Goal: Navigation & Orientation: Find specific page/section

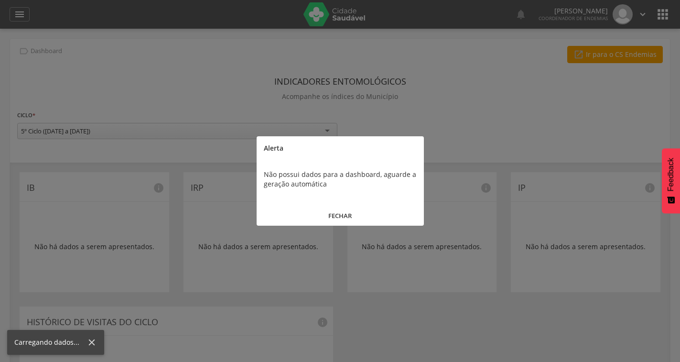
click at [343, 211] on button "FECHAR" at bounding box center [340, 216] width 167 height 21
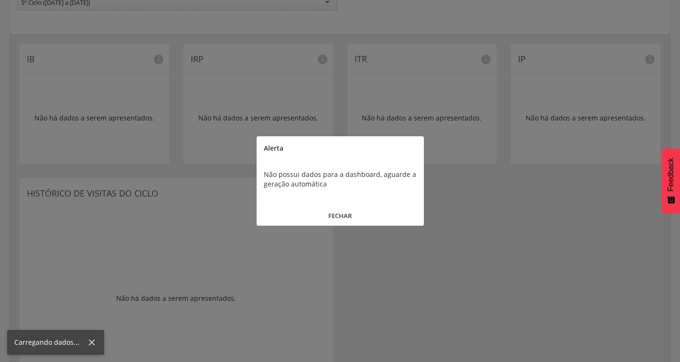
scroll to position [166, 0]
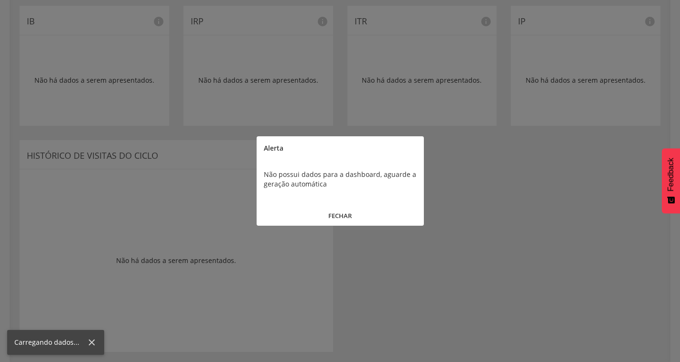
click at [349, 218] on button "FECHAR" at bounding box center [340, 216] width 167 height 21
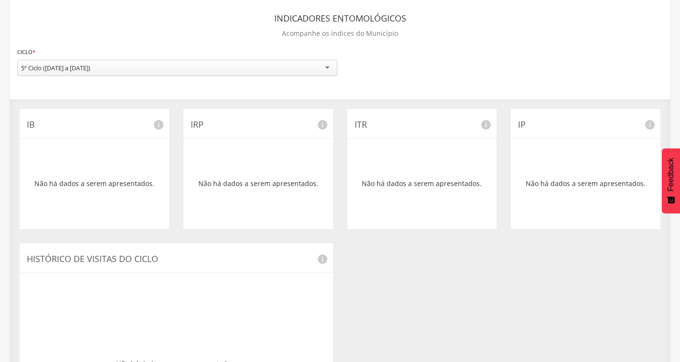
scroll to position [0, 0]
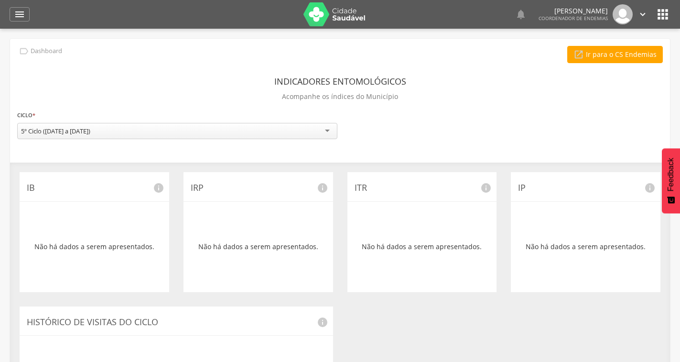
click at [624, 16] on img at bounding box center [623, 14] width 20 height 20
click at [642, 15] on icon "" at bounding box center [643, 14] width 11 height 11
click at [532, 55] on div " Ir para o CS Endemias" at bounding box center [340, 54] width 646 height 17
click at [348, 13] on img at bounding box center [335, 14] width 62 height 24
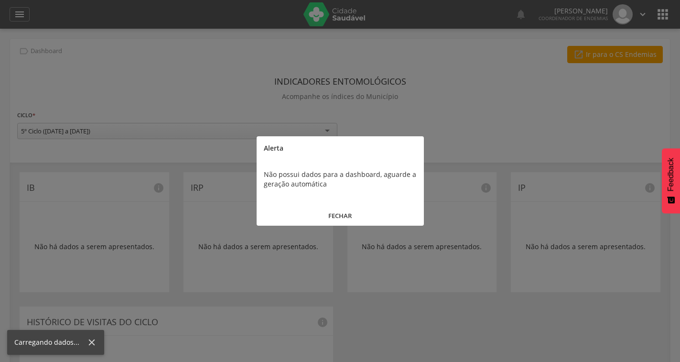
click at [351, 213] on button "FECHAR" at bounding box center [340, 216] width 167 height 21
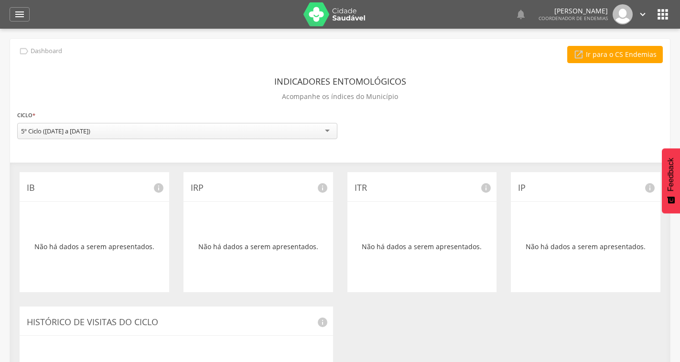
click at [666, 17] on icon "" at bounding box center [663, 14] width 15 height 15
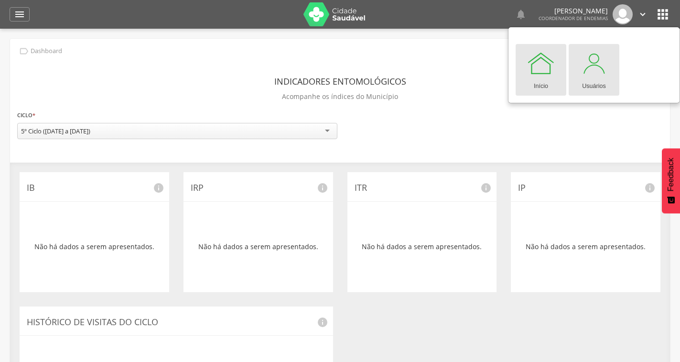
click at [596, 75] on div at bounding box center [594, 63] width 29 height 29
